Goal: Transaction & Acquisition: Purchase product/service

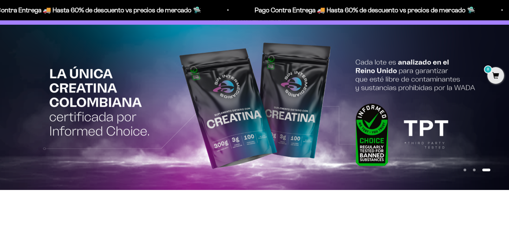
scroll to position [33, 0]
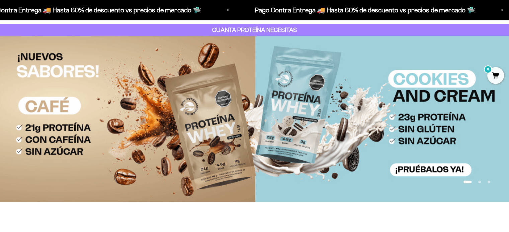
click at [481, 183] on button "Ir al artículo 2" at bounding box center [479, 182] width 3 height 3
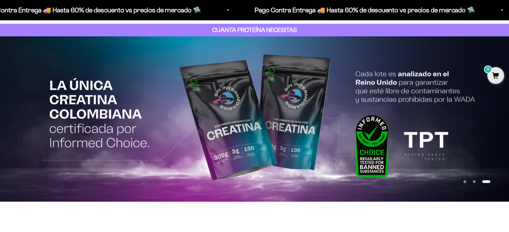
click at [230, 136] on img at bounding box center [254, 119] width 509 height 166
click at [475, 181] on button "Ir al artículo 2" at bounding box center [474, 182] width 3 height 3
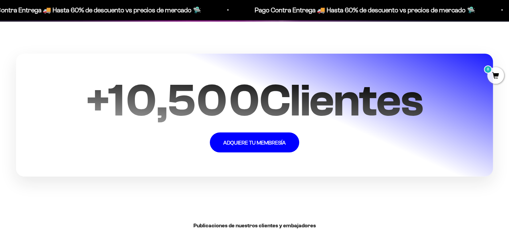
scroll to position [1405, 0]
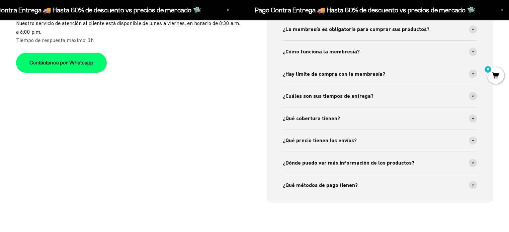
scroll to position [2375, 0]
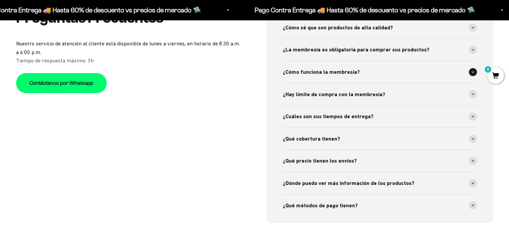
click at [323, 72] on span "¿Cómo funciona la membresía?" at bounding box center [321, 72] width 77 height 9
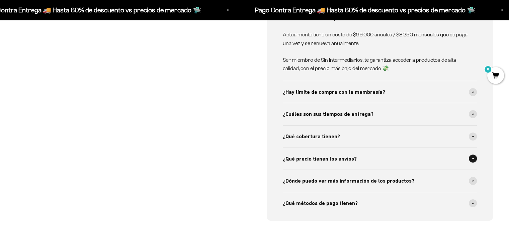
scroll to position [2475, 0]
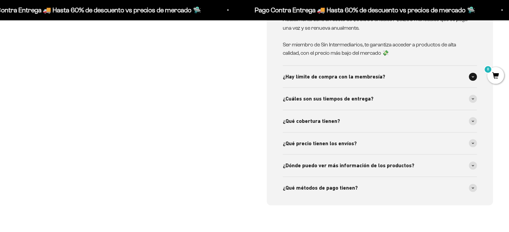
click at [333, 77] on span "¿Hay límite de compra con la membresía?" at bounding box center [334, 77] width 102 height 9
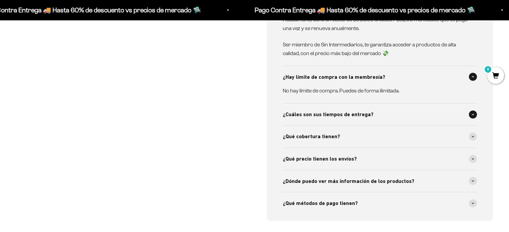
click at [339, 115] on span "¿Cuáles son sus tiempos de entrega?" at bounding box center [328, 114] width 91 height 9
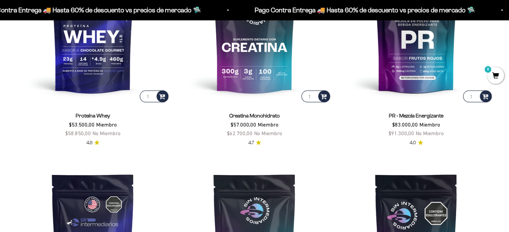
scroll to position [368, 0]
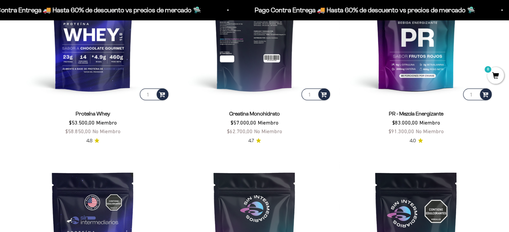
click at [263, 68] on img at bounding box center [255, 25] width 154 height 154
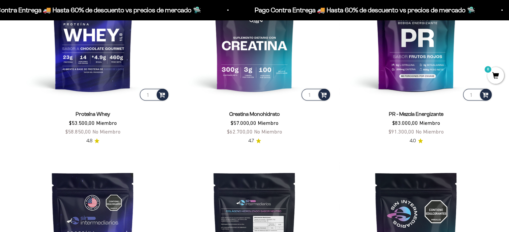
scroll to position [468, 0]
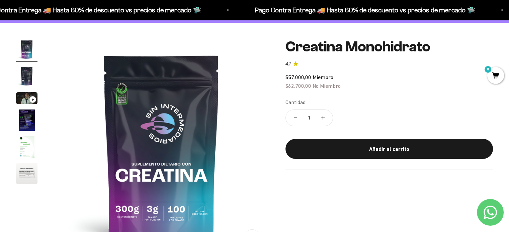
scroll to position [100, 0]
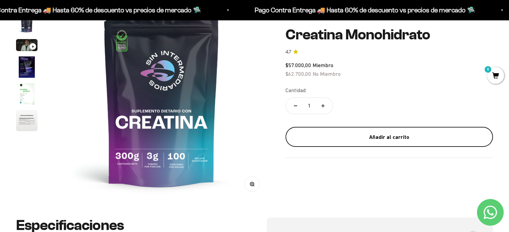
click at [376, 134] on div "Añadir al carrito" at bounding box center [389, 137] width 181 height 9
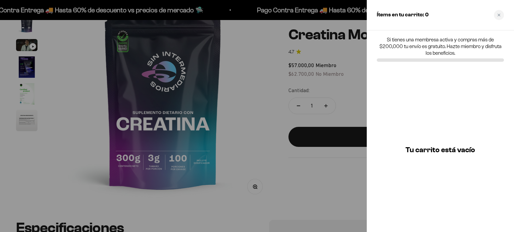
drag, startPoint x: 356, startPoint y: 107, endPoint x: 438, endPoint y: 59, distance: 95.2
click at [357, 107] on div at bounding box center [257, 116] width 514 height 232
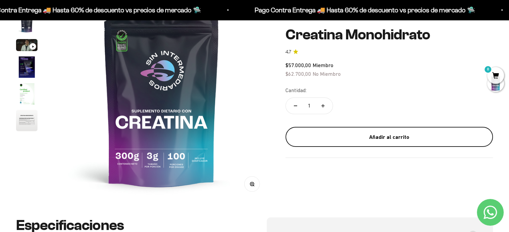
click at [398, 139] on div "Añadir al carrito" at bounding box center [389, 137] width 181 height 9
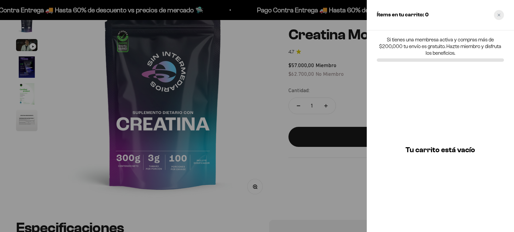
click at [500, 15] on div "Close cart" at bounding box center [499, 15] width 10 height 10
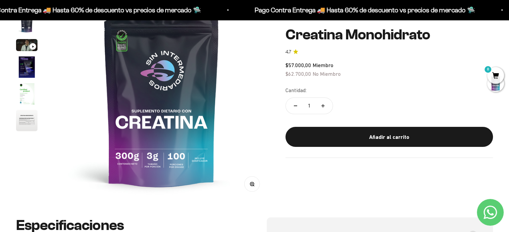
click at [325, 107] on button "Aumentar cantidad" at bounding box center [322, 106] width 19 height 16
click at [291, 105] on button "Reducir cantidad" at bounding box center [295, 106] width 19 height 16
type input "1"
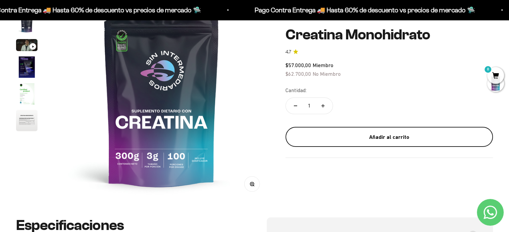
click at [397, 131] on button "Añadir al carrito" at bounding box center [388, 137] width 207 height 20
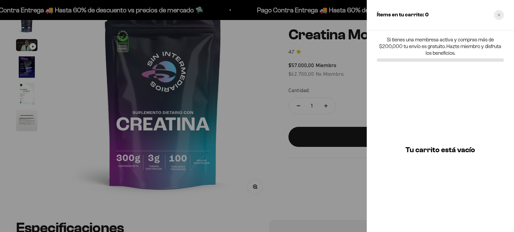
click at [495, 15] on div "Close cart" at bounding box center [499, 15] width 10 height 10
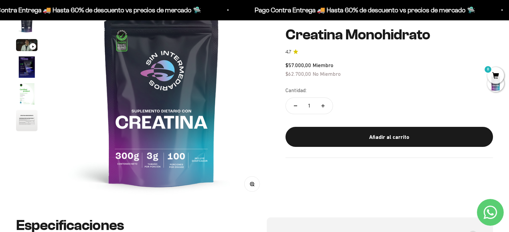
click at [489, 76] on span "0" at bounding box center [495, 75] width 17 height 17
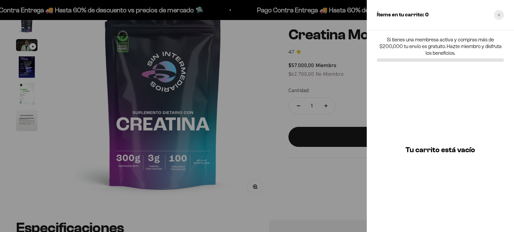
click at [502, 17] on div "Close cart" at bounding box center [499, 15] width 10 height 10
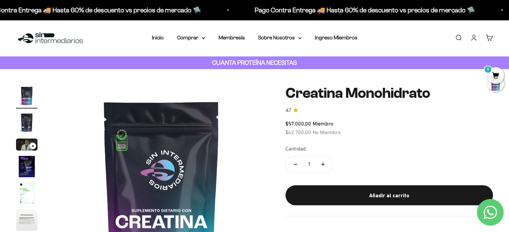
scroll to position [124, 0]
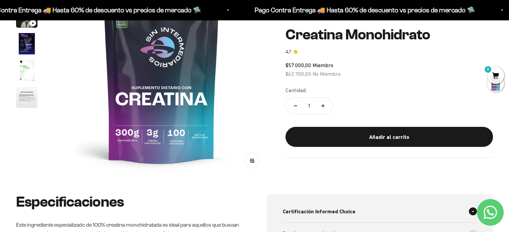
click at [358, 201] on div "Certificación Informed Choice" at bounding box center [380, 212] width 194 height 22
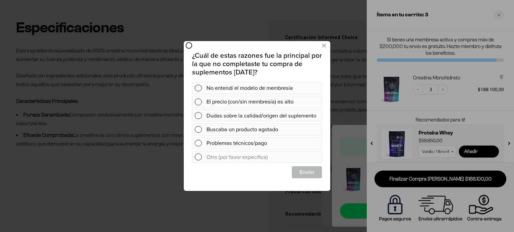
scroll to position [0, 0]
click at [324, 49] on icon at bounding box center [324, 45] width 4 height 9
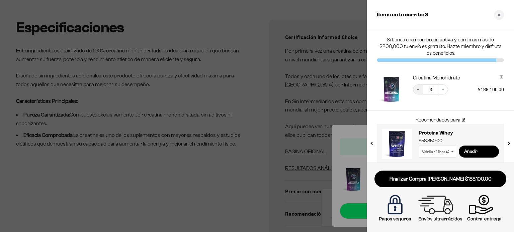
click at [417, 90] on icon "Decrease quantity" at bounding box center [418, 90] width 4 height 4
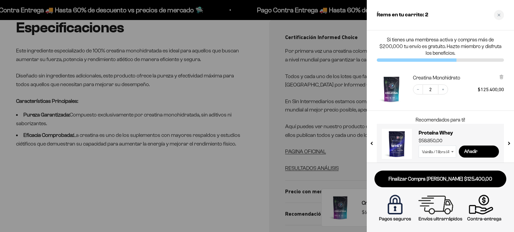
click at [417, 90] on icon "Decrease quantity" at bounding box center [418, 90] width 4 height 4
click at [437, 129] on h3 "Proteína Whey" at bounding box center [458, 133] width 80 height 8
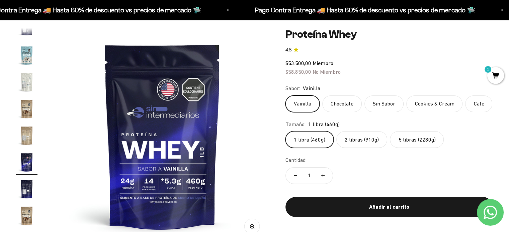
scroll to position [67, 0]
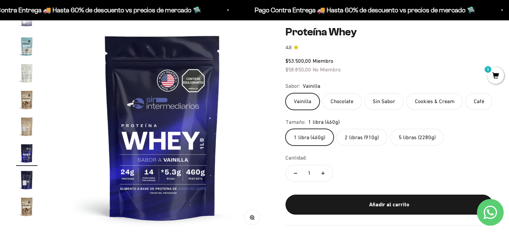
click at [359, 139] on label "2 libras (910g)" at bounding box center [361, 137] width 51 height 17
click at [285, 129] on input "2 libras (910g)" at bounding box center [285, 129] width 0 height 0
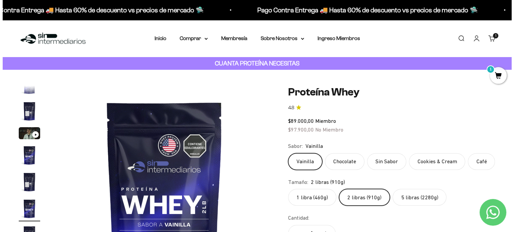
scroll to position [67, 0]
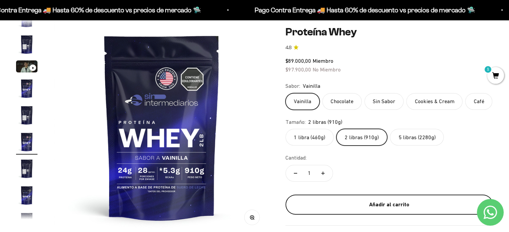
click at [365, 203] on div "Añadir al carrito" at bounding box center [389, 205] width 181 height 9
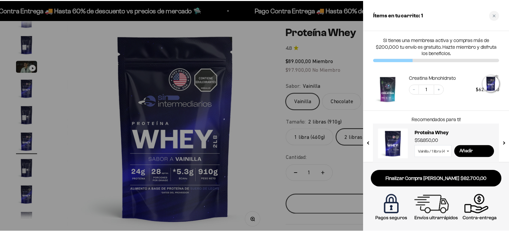
scroll to position [0, 1133]
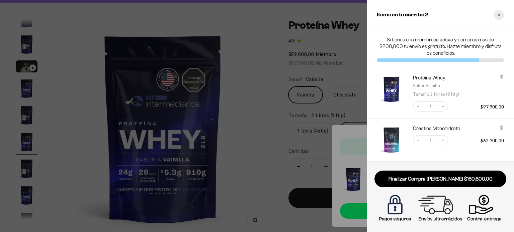
click at [499, 16] on icon "Close cart" at bounding box center [498, 14] width 3 height 3
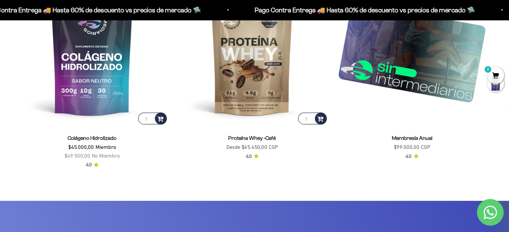
scroll to position [1360, 0]
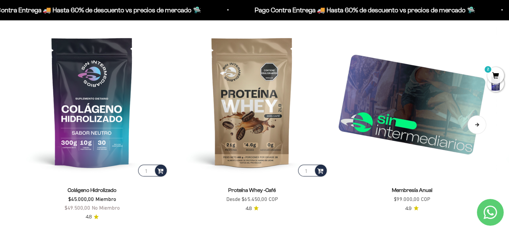
click at [480, 120] on button "Siguiente" at bounding box center [476, 125] width 19 height 19
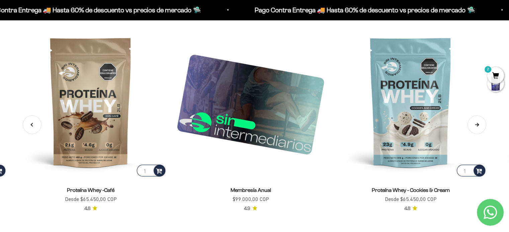
click at [480, 120] on button "Siguiente" at bounding box center [476, 125] width 19 height 19
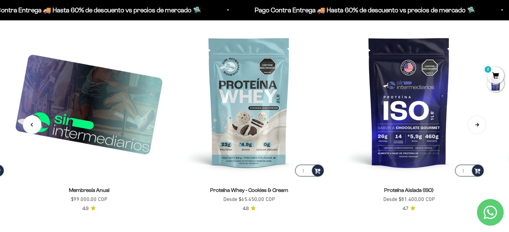
click at [480, 120] on button "Siguiente" at bounding box center [476, 125] width 19 height 19
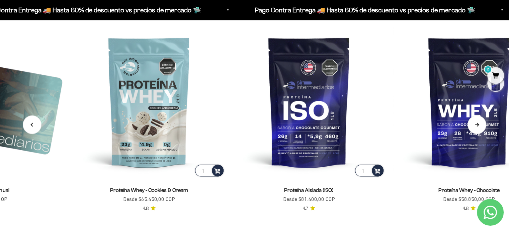
scroll to position [0, 484]
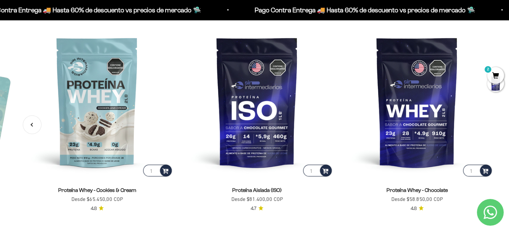
click at [480, 120] on img at bounding box center [417, 102] width 152 height 152
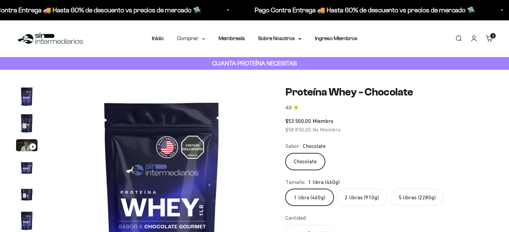
click at [195, 37] on summary "Comprar" at bounding box center [191, 38] width 28 height 9
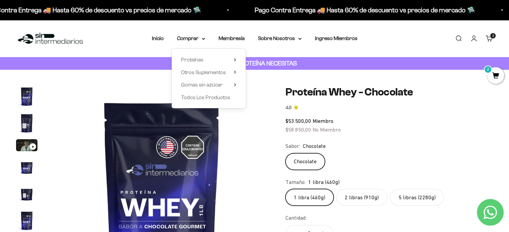
scroll to position [0, 1119]
click at [219, 99] on span "Todos Los Productos" at bounding box center [205, 98] width 49 height 6
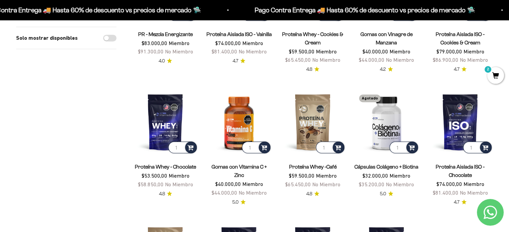
scroll to position [435, 0]
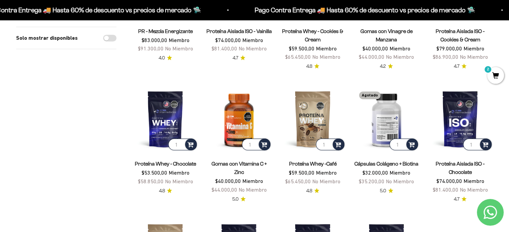
click at [383, 115] on img at bounding box center [387, 119] width 66 height 66
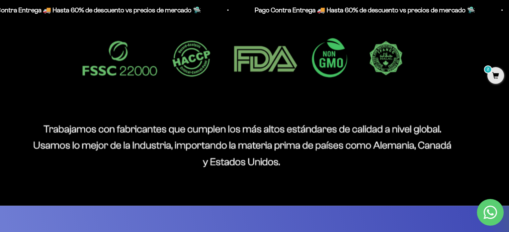
scroll to position [769, 0]
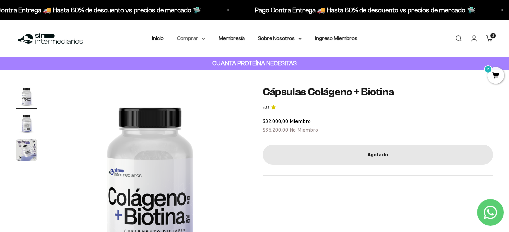
click at [203, 38] on icon at bounding box center [203, 39] width 3 height 2
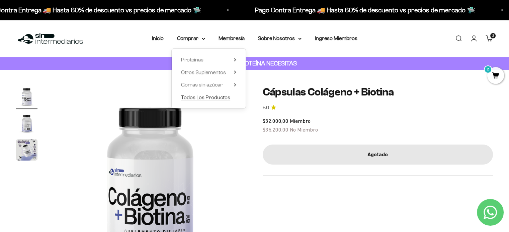
click at [219, 97] on span "Todos Los Productos" at bounding box center [205, 98] width 49 height 6
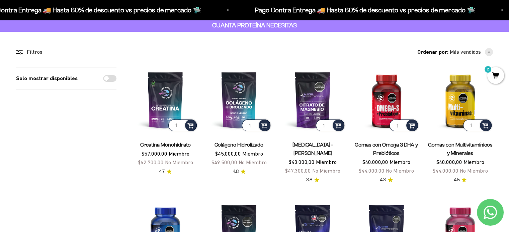
scroll to position [100, 0]
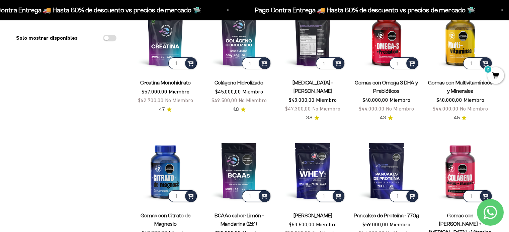
click at [301, 45] on img at bounding box center [313, 38] width 66 height 66
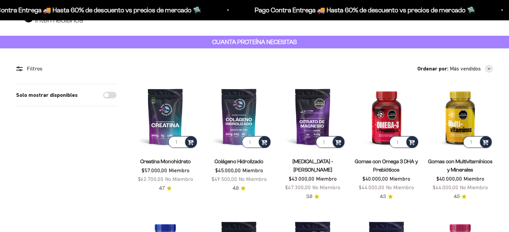
scroll to position [33, 0]
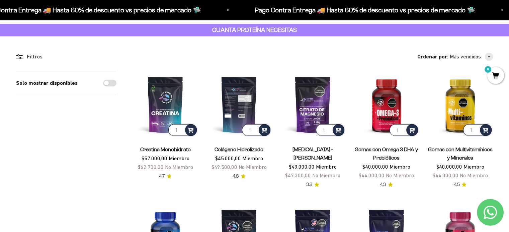
click at [234, 96] on img at bounding box center [239, 105] width 66 height 66
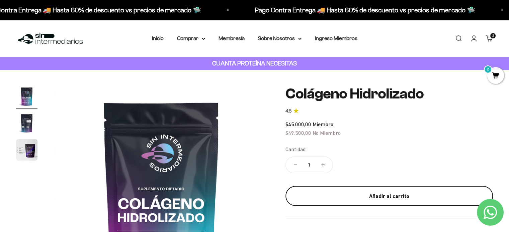
click at [379, 189] on button "Añadir al carrito" at bounding box center [388, 196] width 207 height 20
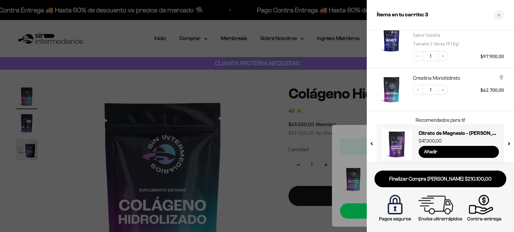
scroll to position [87, 0]
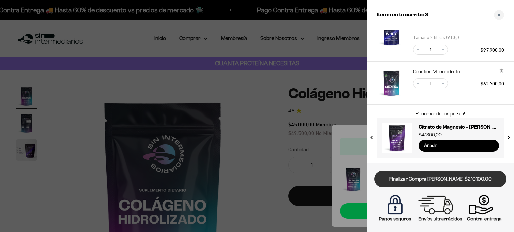
click at [435, 180] on link "Finalizar Compra [PERSON_NAME] $210.100,00" at bounding box center [440, 179] width 132 height 17
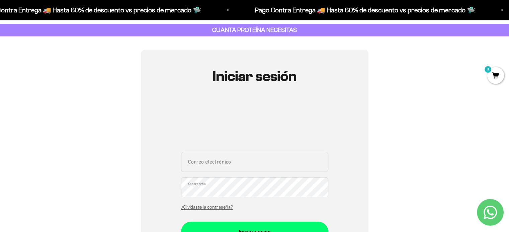
scroll to position [67, 0]
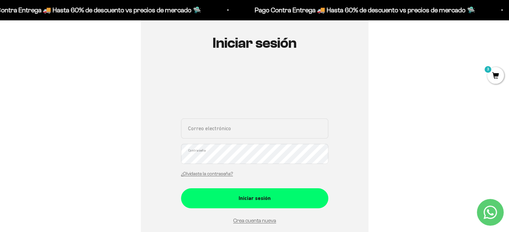
drag, startPoint x: 233, startPoint y: 129, endPoint x: 253, endPoint y: 118, distance: 22.3
click at [233, 129] on input "Correo electrónico" at bounding box center [254, 129] width 147 height 20
